Goal: Information Seeking & Learning: Learn about a topic

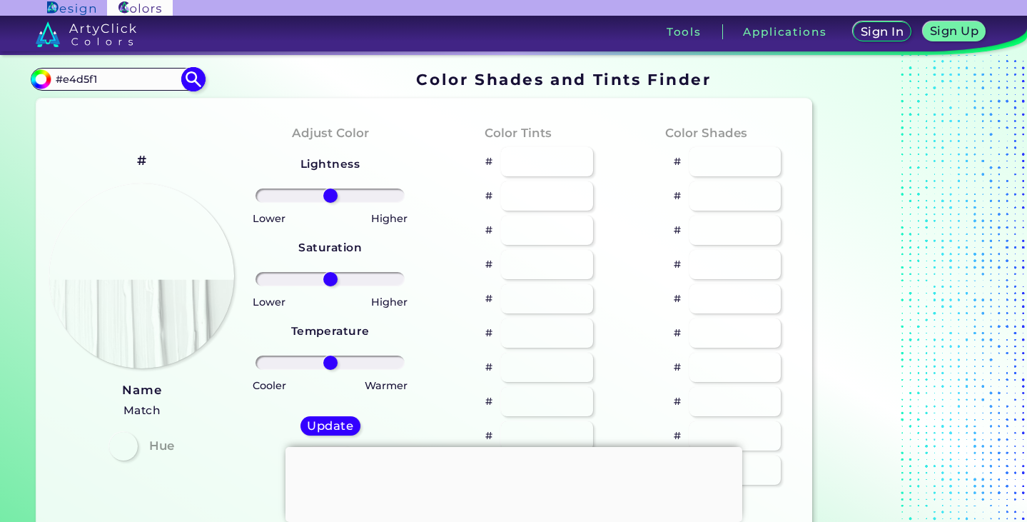
click at [64, 79] on input "#e4d5f1" at bounding box center [117, 78] width 133 height 19
type input "#e4d5f1"
click at [203, 81] on img at bounding box center [193, 78] width 25 height 25
type input "#e4d5f1"
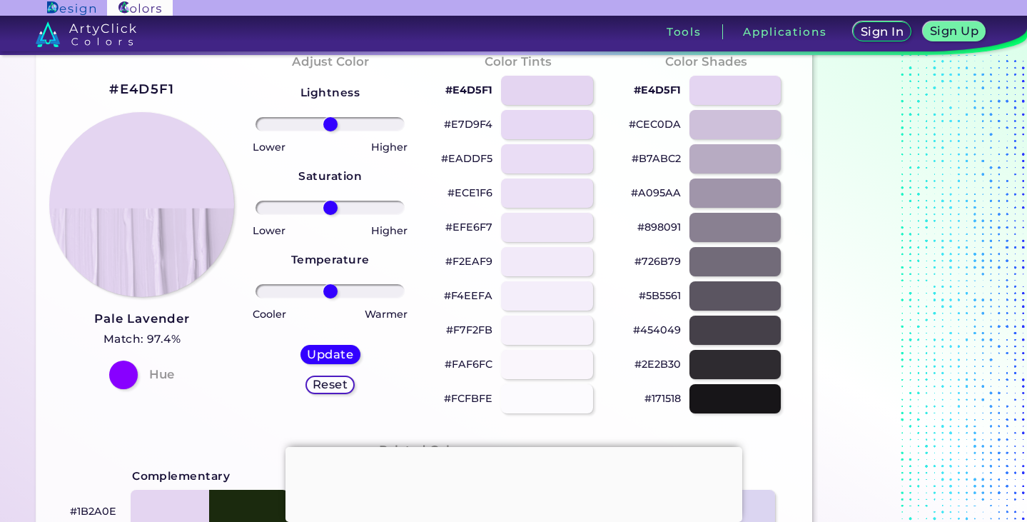
scroll to position [71, 0]
click at [465, 292] on p "#F4EEFA" at bounding box center [468, 295] width 49 height 17
click at [466, 332] on p "#F7F2FB" at bounding box center [469, 329] width 46 height 17
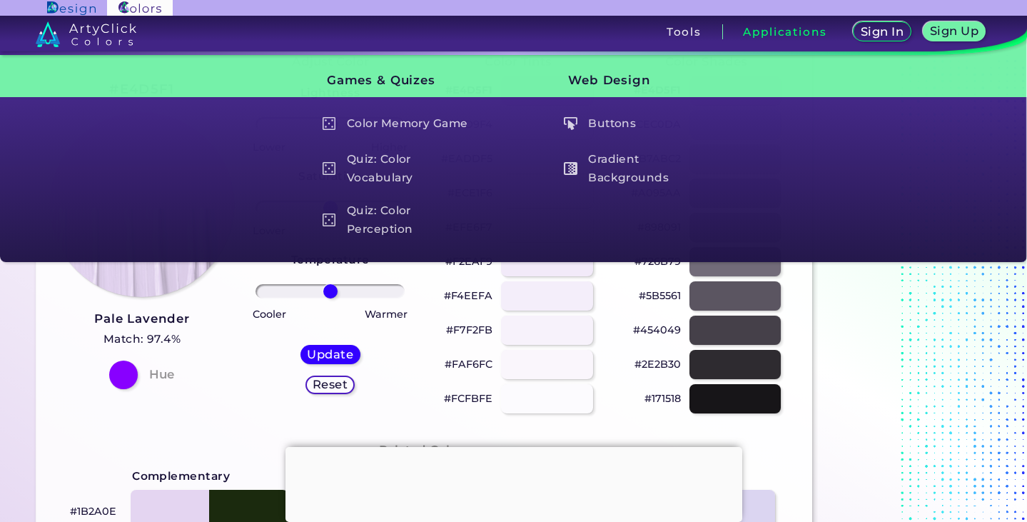
click at [470, 366] on p "#FAF6FC" at bounding box center [469, 364] width 48 height 17
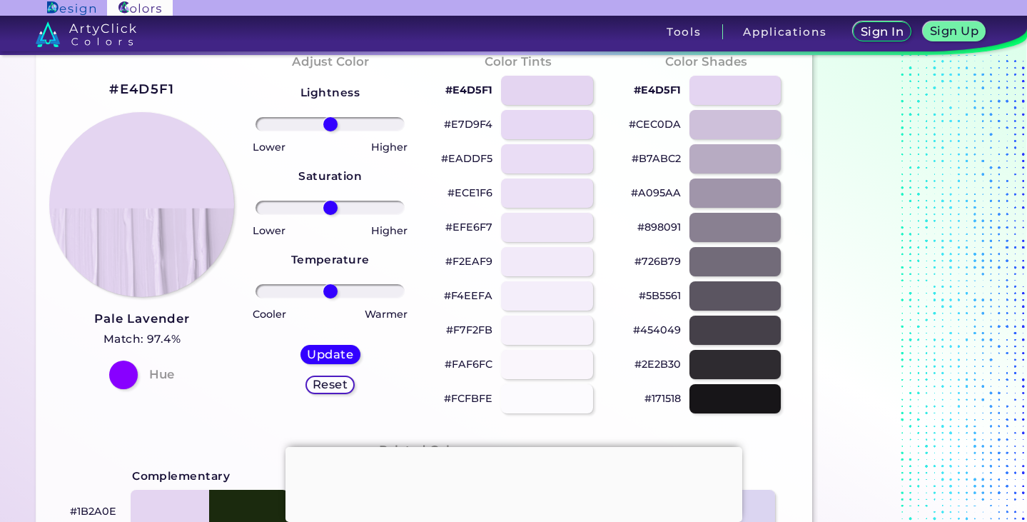
click at [652, 119] on p "#CEC0DA" at bounding box center [655, 124] width 52 height 17
